Goal: Navigation & Orientation: Go to known website

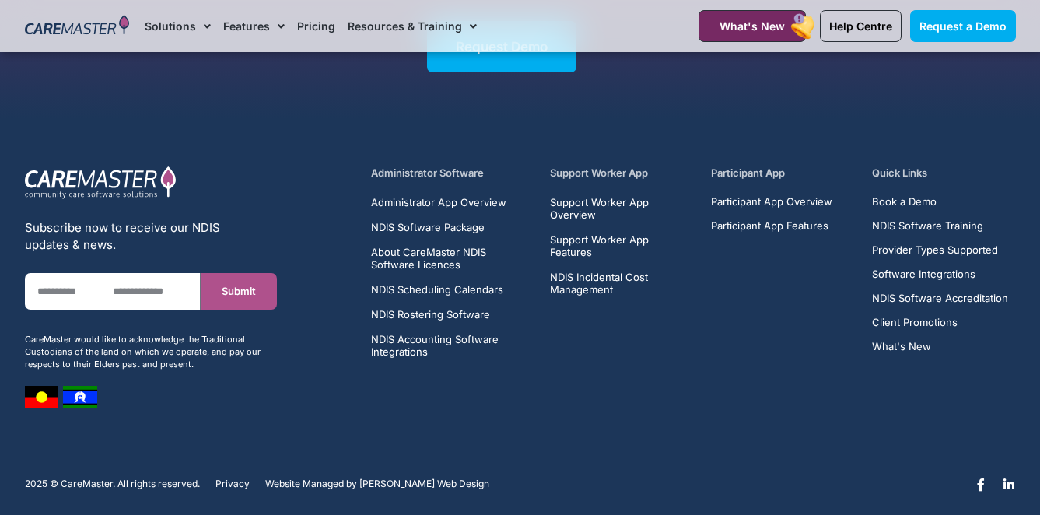
scroll to position [7977, 0]
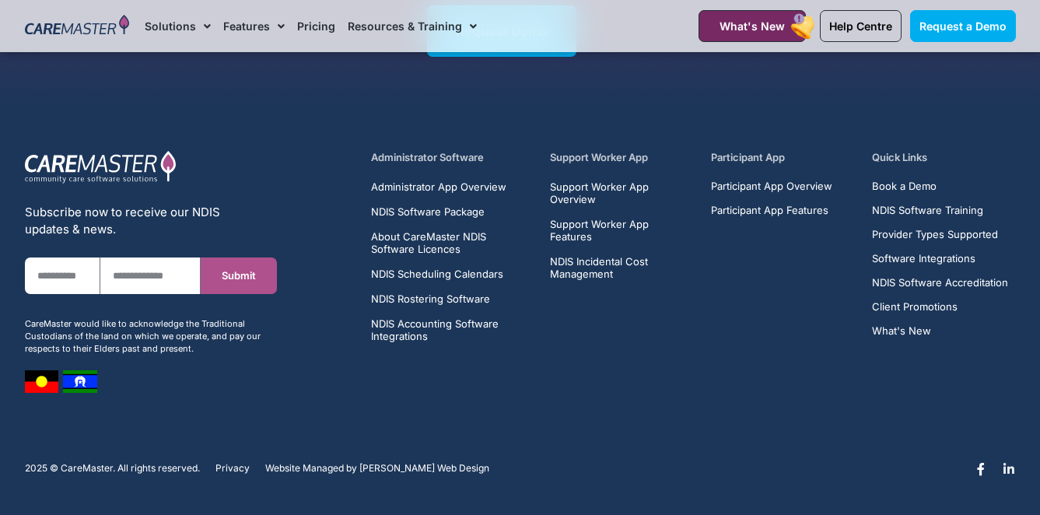
click at [1010, 471] on icon at bounding box center [1009, 469] width 12 height 12
